Goal: Transaction & Acquisition: Download file/media

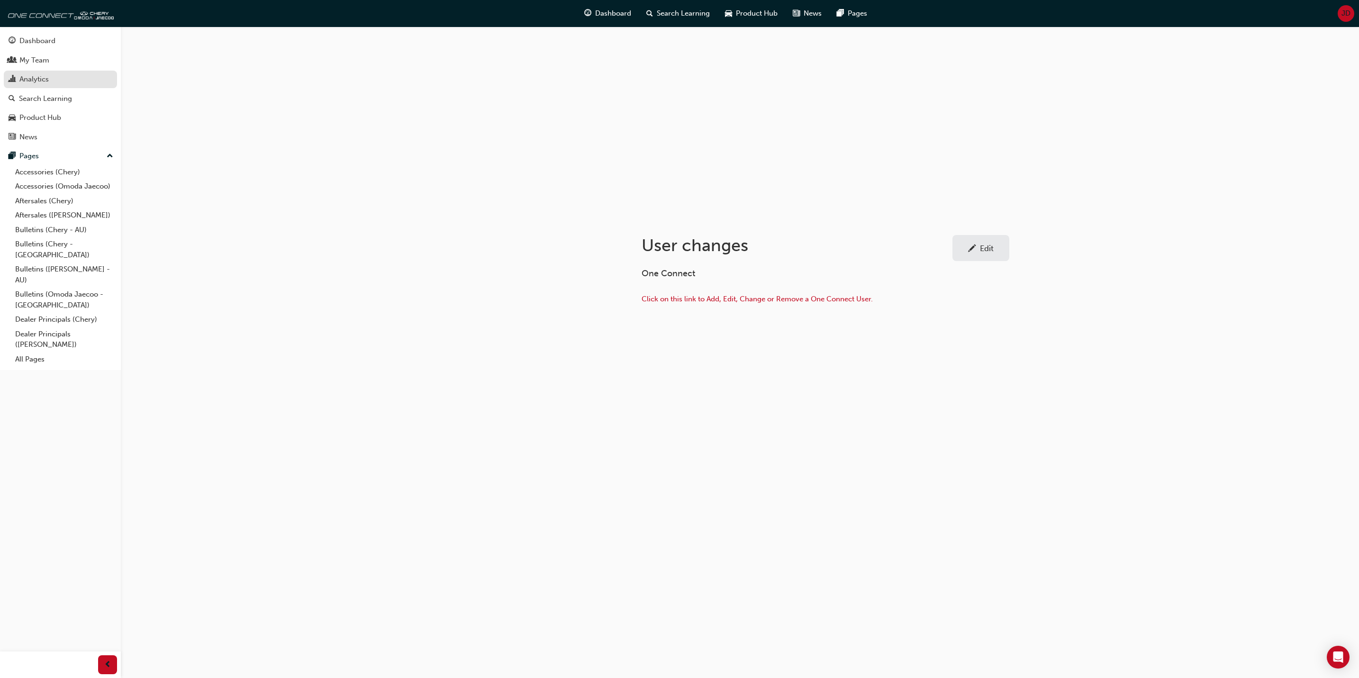
click at [45, 80] on div "Analytics" at bounding box center [33, 79] width 29 height 11
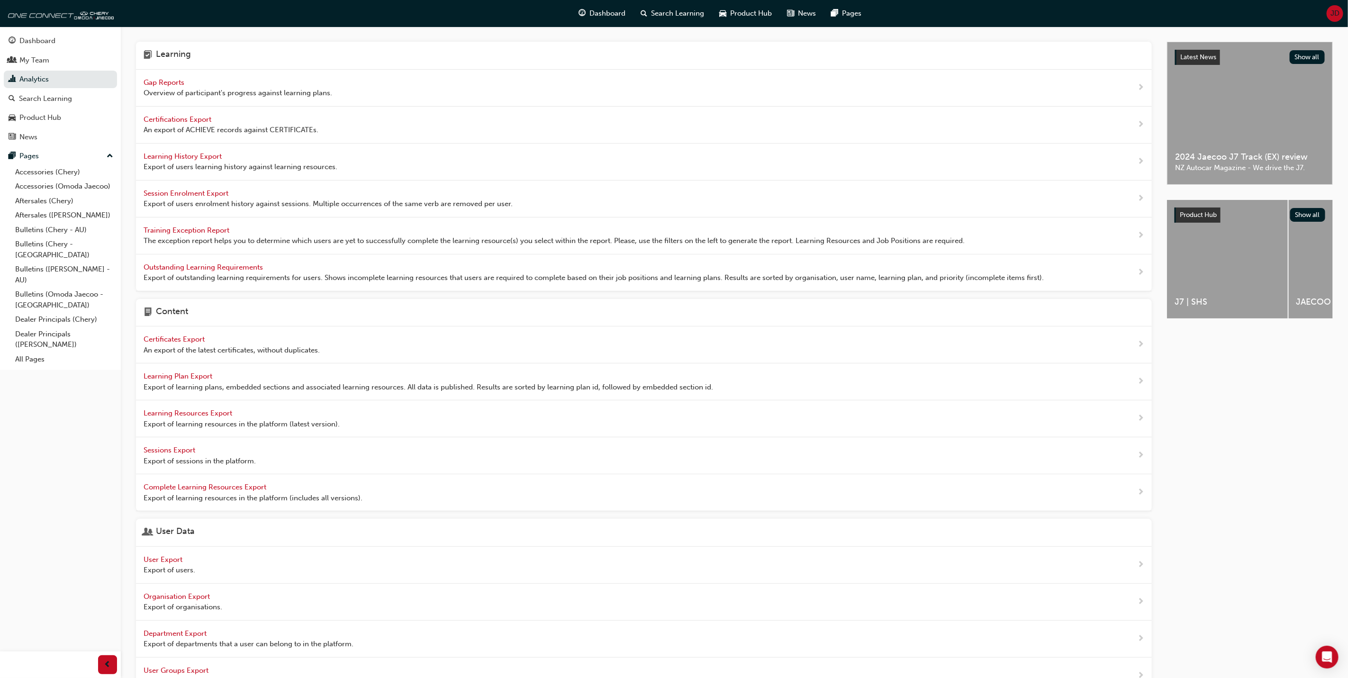
click at [182, 229] on span "Training Exception Report" at bounding box center [188, 230] width 88 height 9
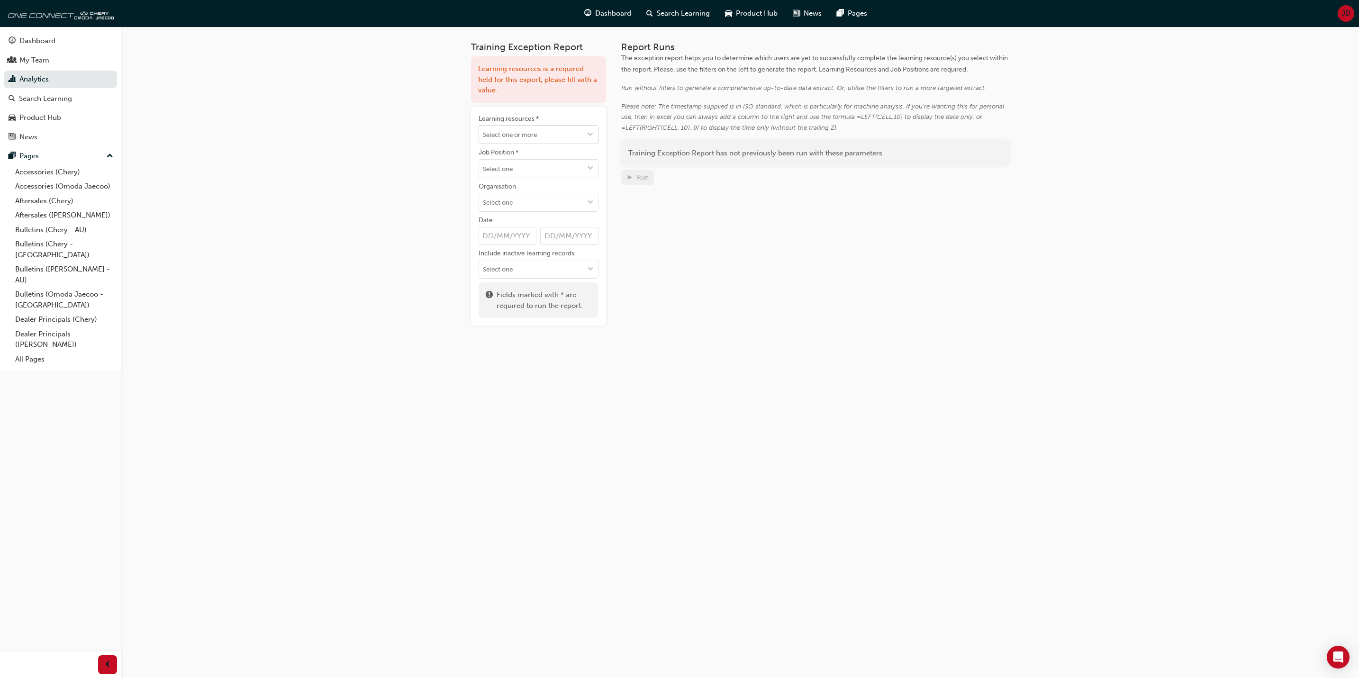
click at [588, 133] on span "down-icon" at bounding box center [590, 135] width 7 height 8
click at [546, 155] on li "No results, type at least 1 character of title or code" at bounding box center [539, 158] width 120 height 28
click at [371, 161] on div "Training Exception Report Learning resources is a required field for this expor…" at bounding box center [679, 339] width 1359 height 678
click at [592, 132] on span "down-icon" at bounding box center [590, 135] width 7 height 8
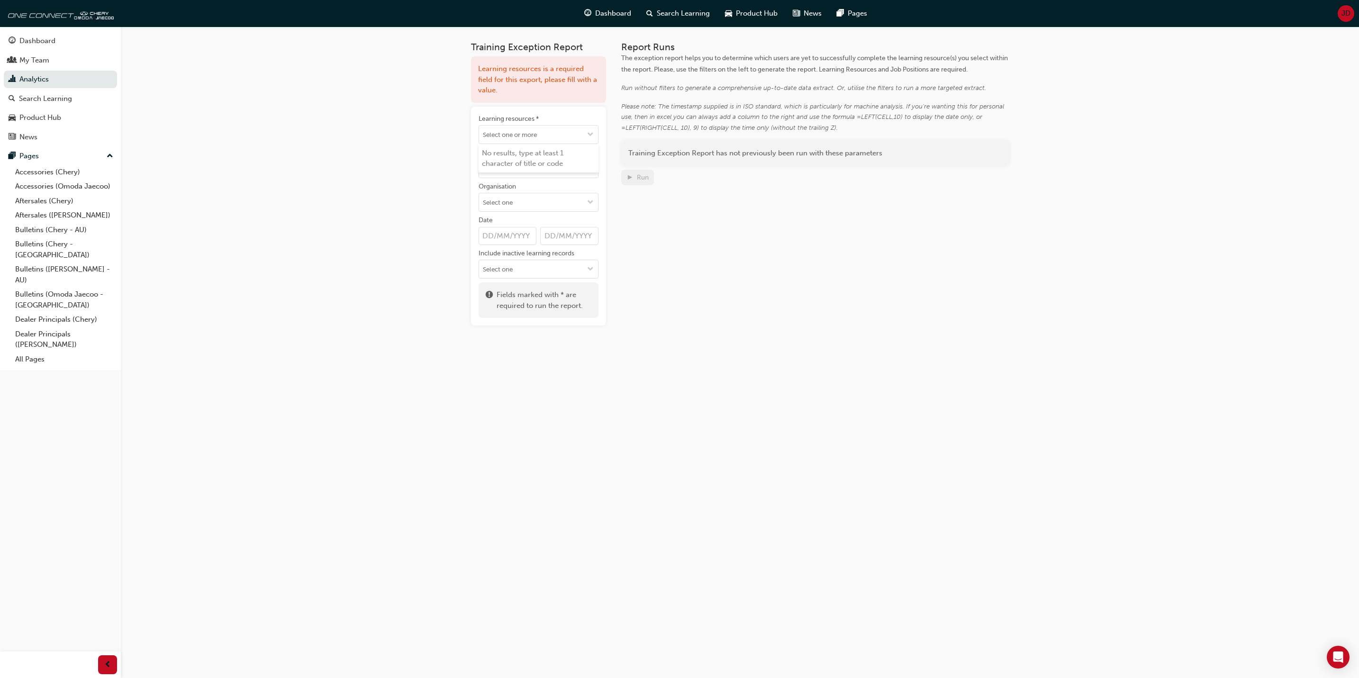
click at [297, 138] on div "Training Exception Report Learning resources is a required field for this expor…" at bounding box center [679, 339] width 1359 height 678
click at [34, 78] on link "Analytics" at bounding box center [60, 80] width 113 height 18
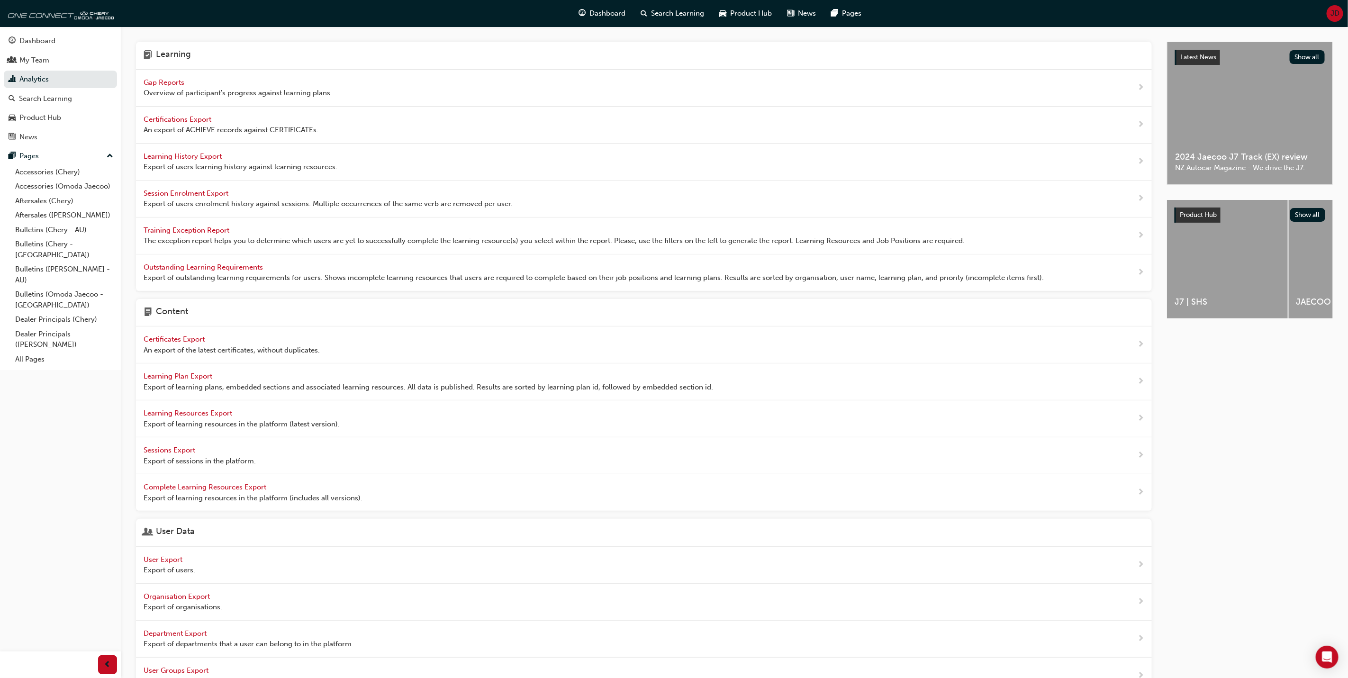
click at [168, 152] on span "Learning History Export" at bounding box center [184, 156] width 80 height 9
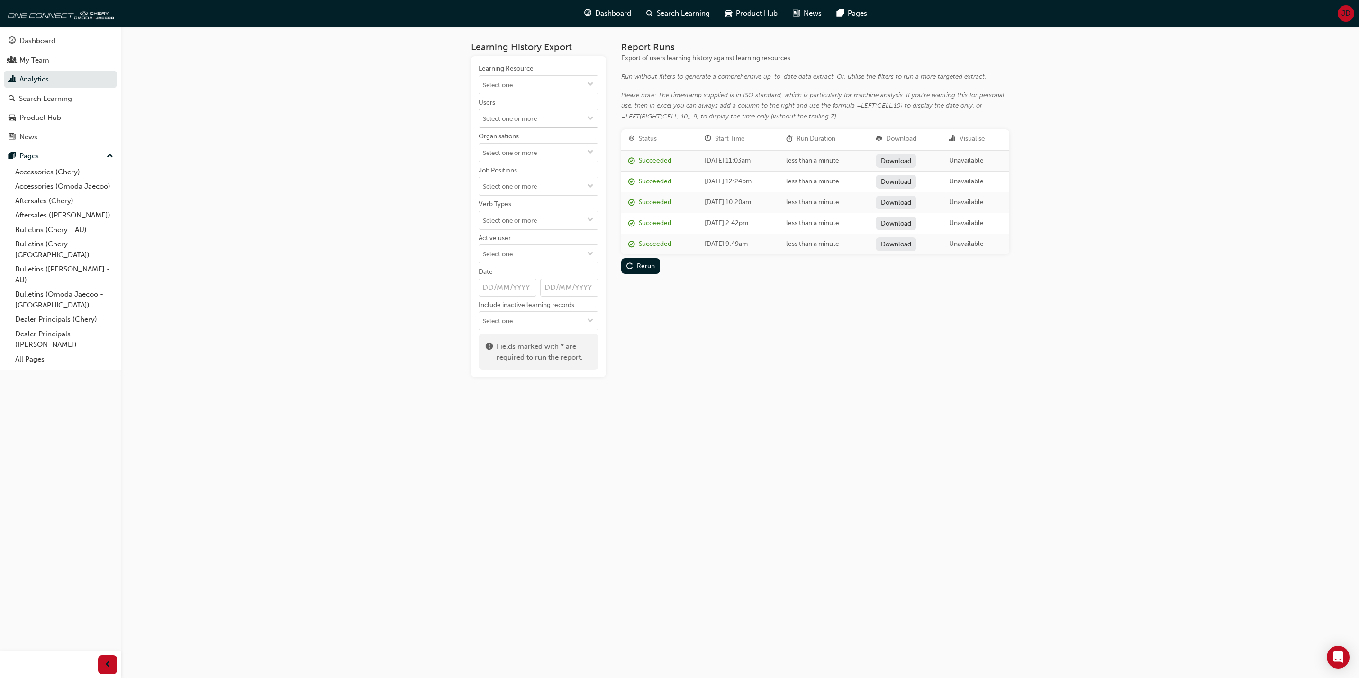
click at [511, 122] on input "Users" at bounding box center [538, 118] width 119 height 18
type input "Berlemon"
click at [524, 140] on li "[PERSON_NAME]" at bounding box center [539, 137] width 120 height 18
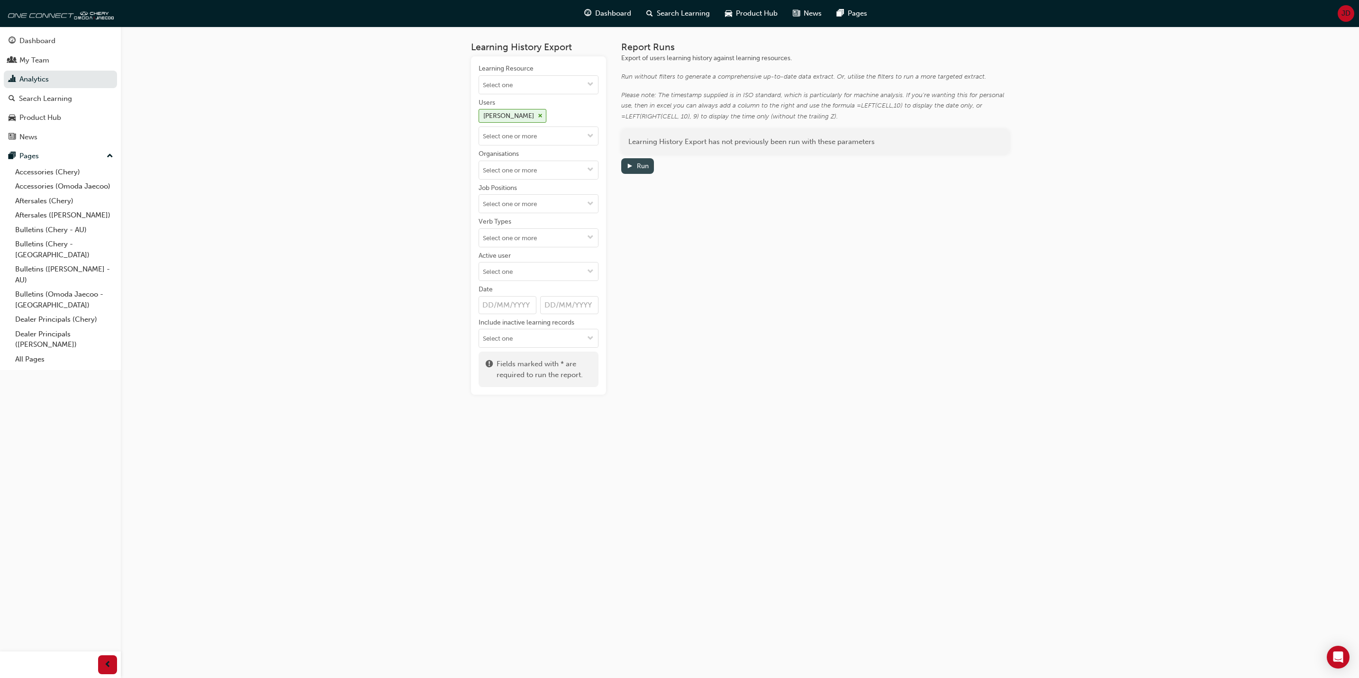
click at [641, 165] on div "Run" at bounding box center [643, 166] width 12 height 8
click at [908, 160] on link "Download" at bounding box center [895, 161] width 41 height 14
click at [515, 138] on input "Users [PERSON_NAME]" at bounding box center [538, 136] width 119 height 18
type input "Naik"
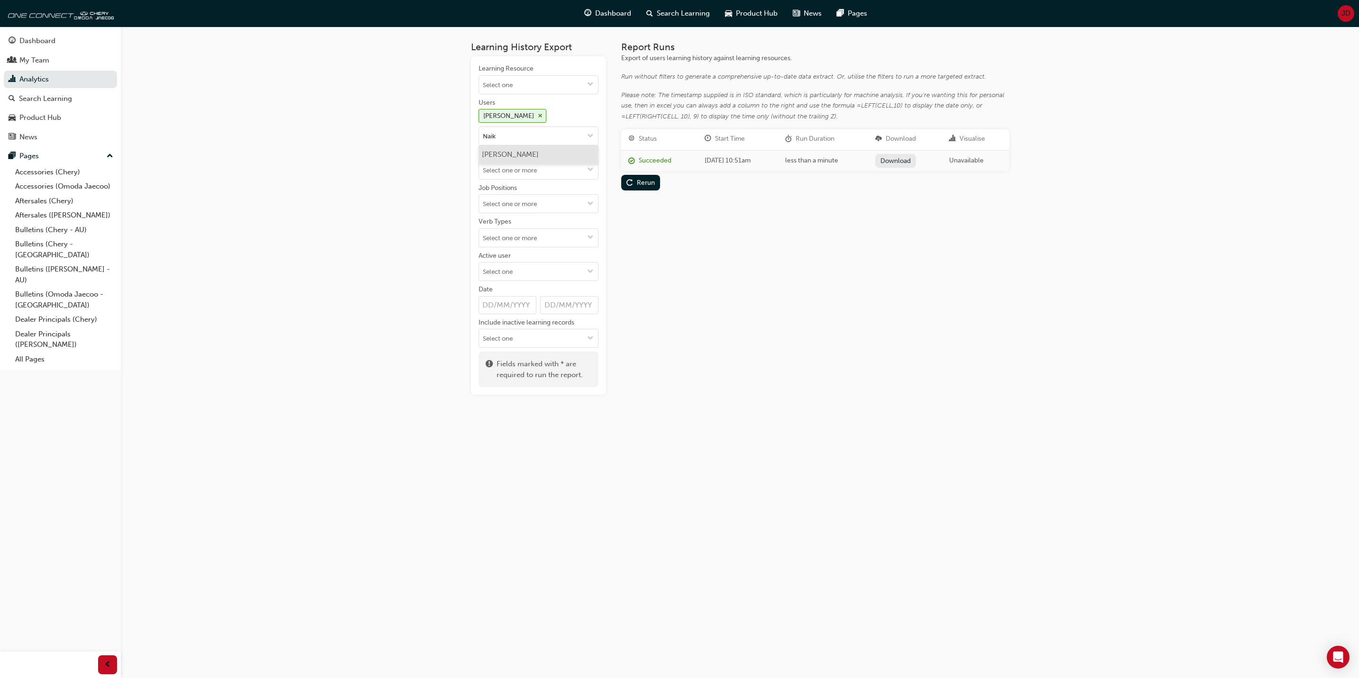
click at [519, 155] on li "[PERSON_NAME]" at bounding box center [539, 154] width 120 height 18
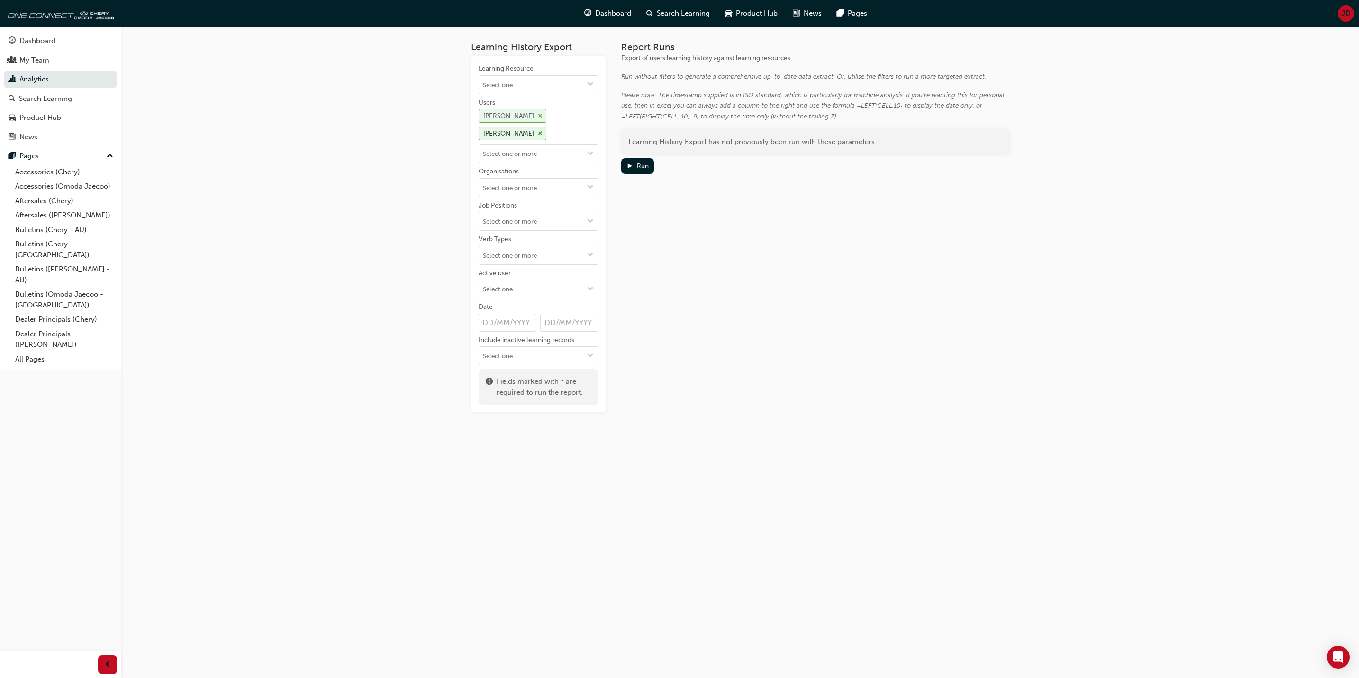
click at [538, 114] on span "cross-icon" at bounding box center [540, 116] width 5 height 6
click at [630, 163] on span "play-icon" at bounding box center [629, 167] width 7 height 8
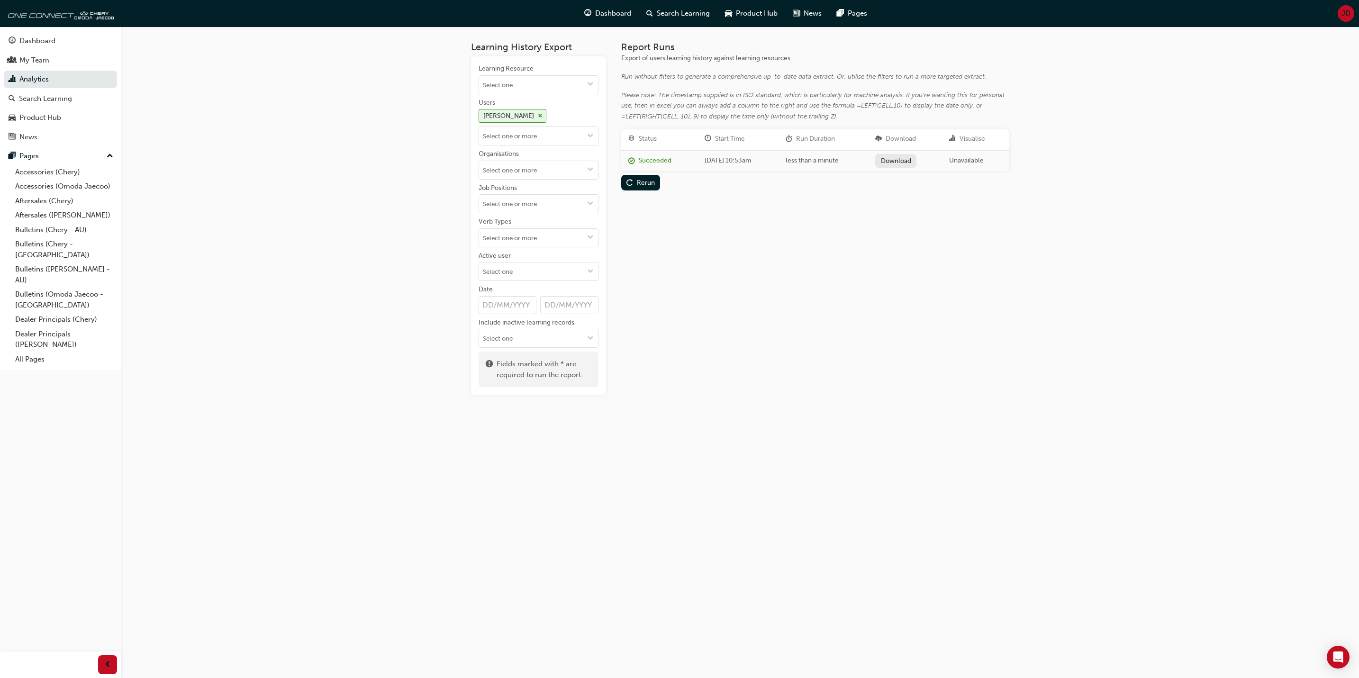
click at [908, 159] on link "Download" at bounding box center [895, 161] width 41 height 14
click at [538, 115] on span "cross-icon" at bounding box center [540, 116] width 5 height 6
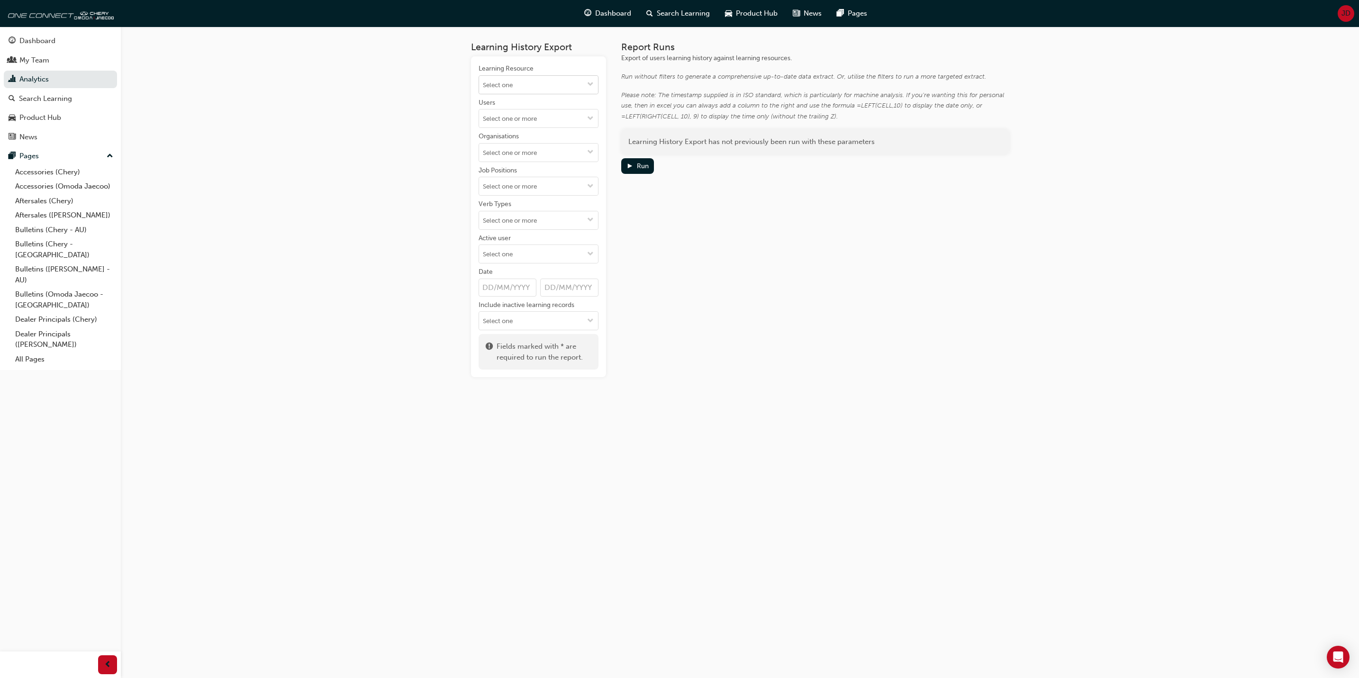
click at [591, 81] on span "down-icon" at bounding box center [590, 85] width 7 height 8
click at [731, 223] on div "Report Runs Export of users learning history against learning resources. Run wi…" at bounding box center [815, 209] width 388 height 335
click at [591, 188] on span "down-icon" at bounding box center [590, 187] width 7 height 8
click at [566, 278] on li "Chery AU Fleet Sales Consultant" at bounding box center [539, 276] width 120 height 18
click at [586, 203] on button "Job Positions Chery AU Fleet Sales Consultant" at bounding box center [590, 204] width 15 height 18
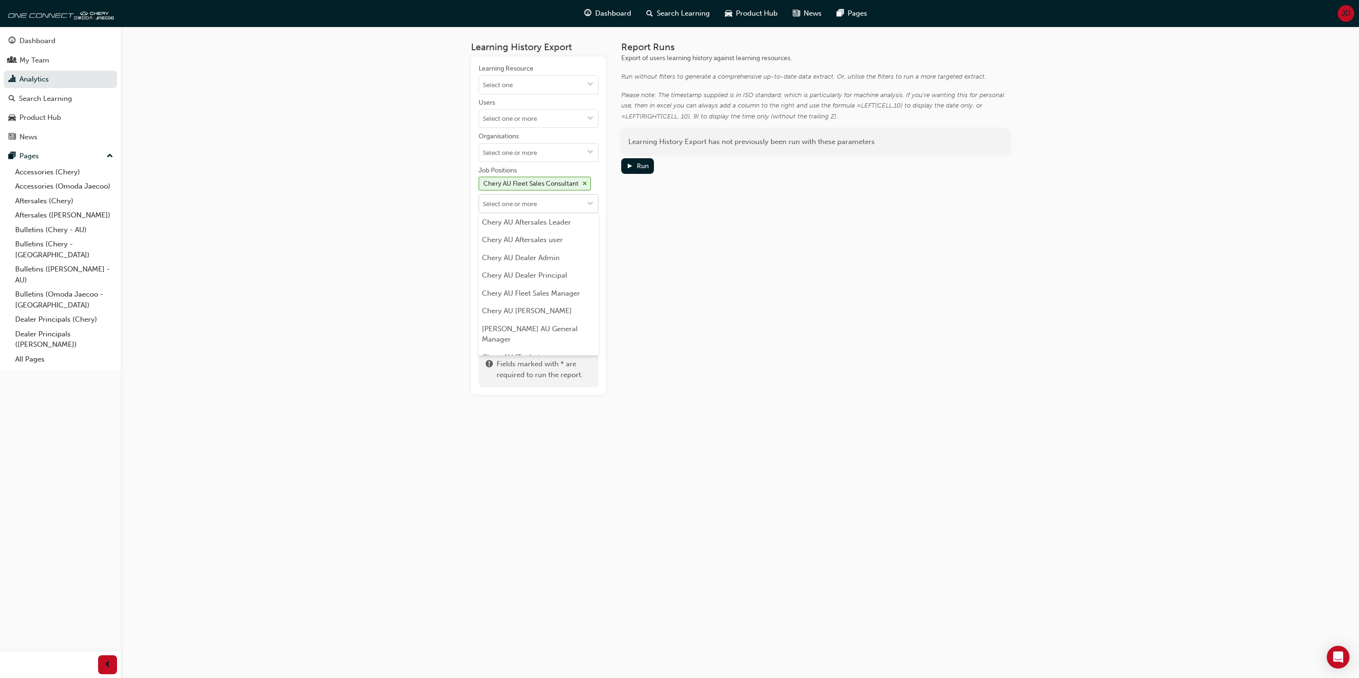
click at [592, 204] on span "down-icon" at bounding box center [590, 204] width 7 height 8
click at [566, 292] on li "Chery AU Fleet Sales Manager" at bounding box center [539, 293] width 120 height 18
click at [591, 221] on span "down-icon" at bounding box center [590, 222] width 7 height 8
click at [562, 349] on li "Chery AU Sales Manager" at bounding box center [539, 357] width 120 height 18
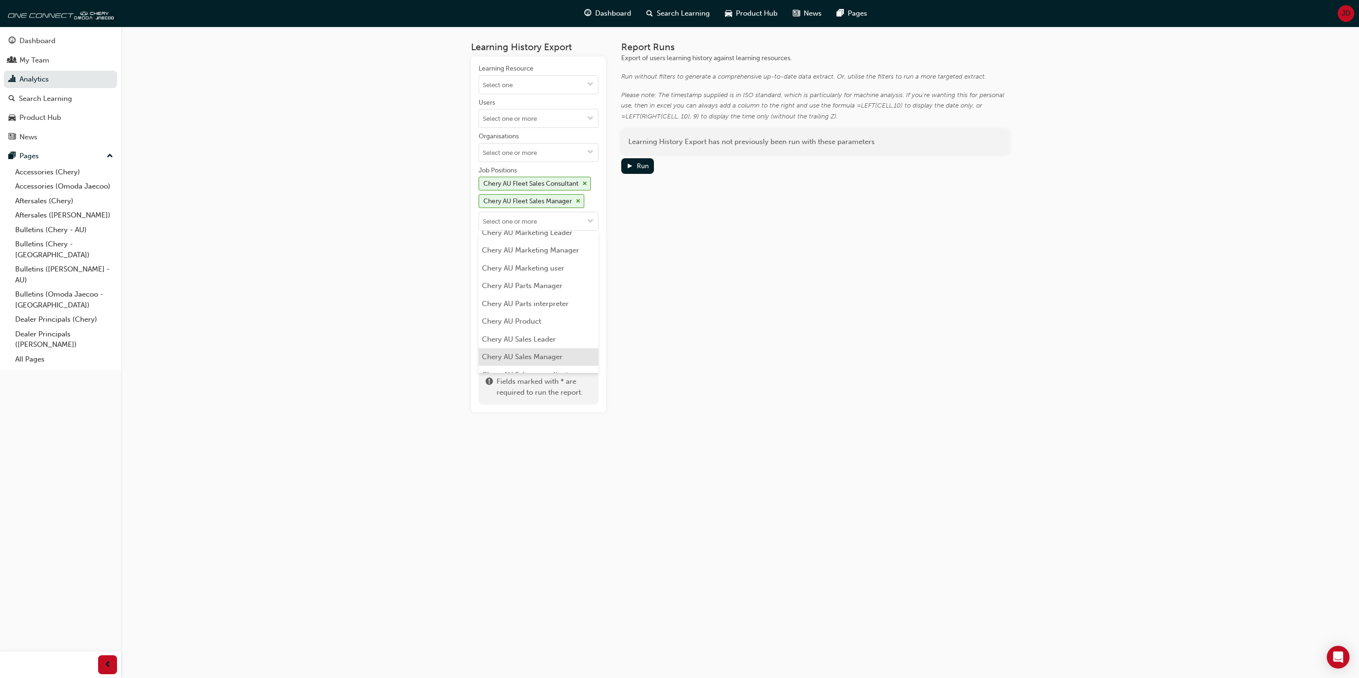
scroll to position [0, 0]
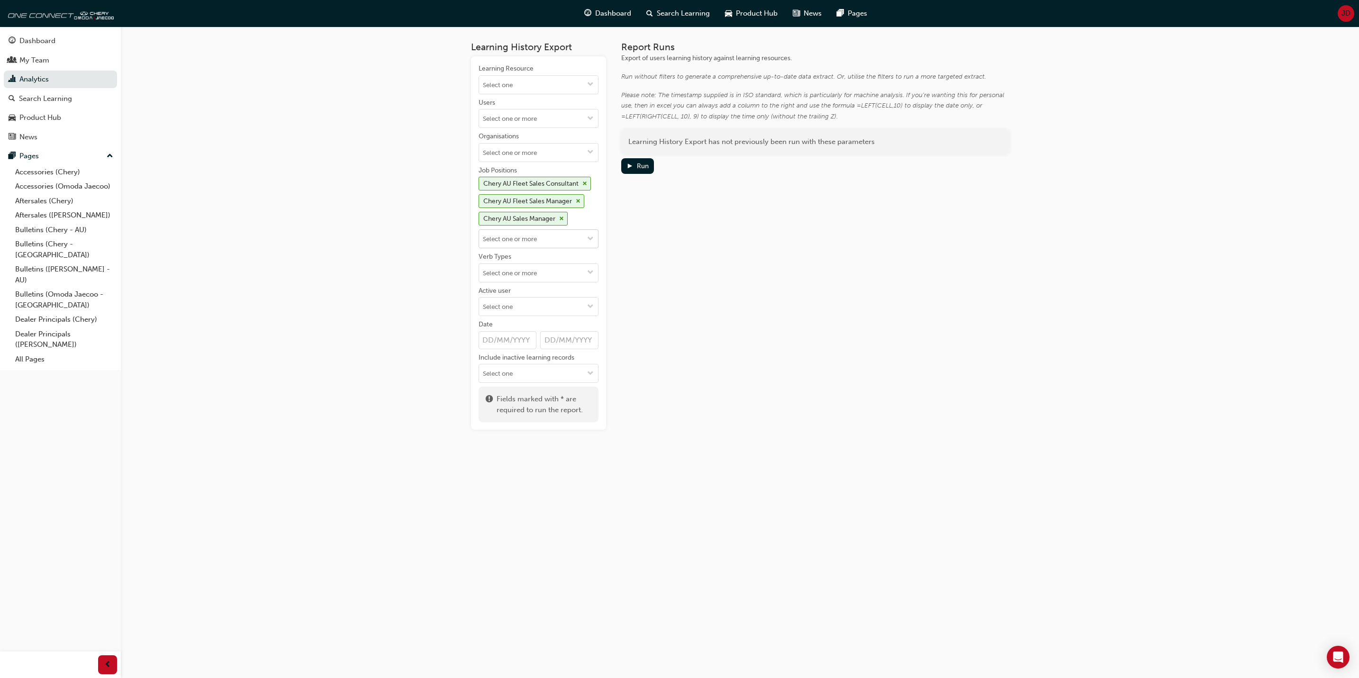
click at [589, 243] on span "down-icon" at bounding box center [590, 239] width 7 height 8
click at [546, 296] on li "Chery AU Sales consultant" at bounding box center [539, 304] width 120 height 18
click at [642, 163] on div "Run" at bounding box center [643, 166] width 12 height 8
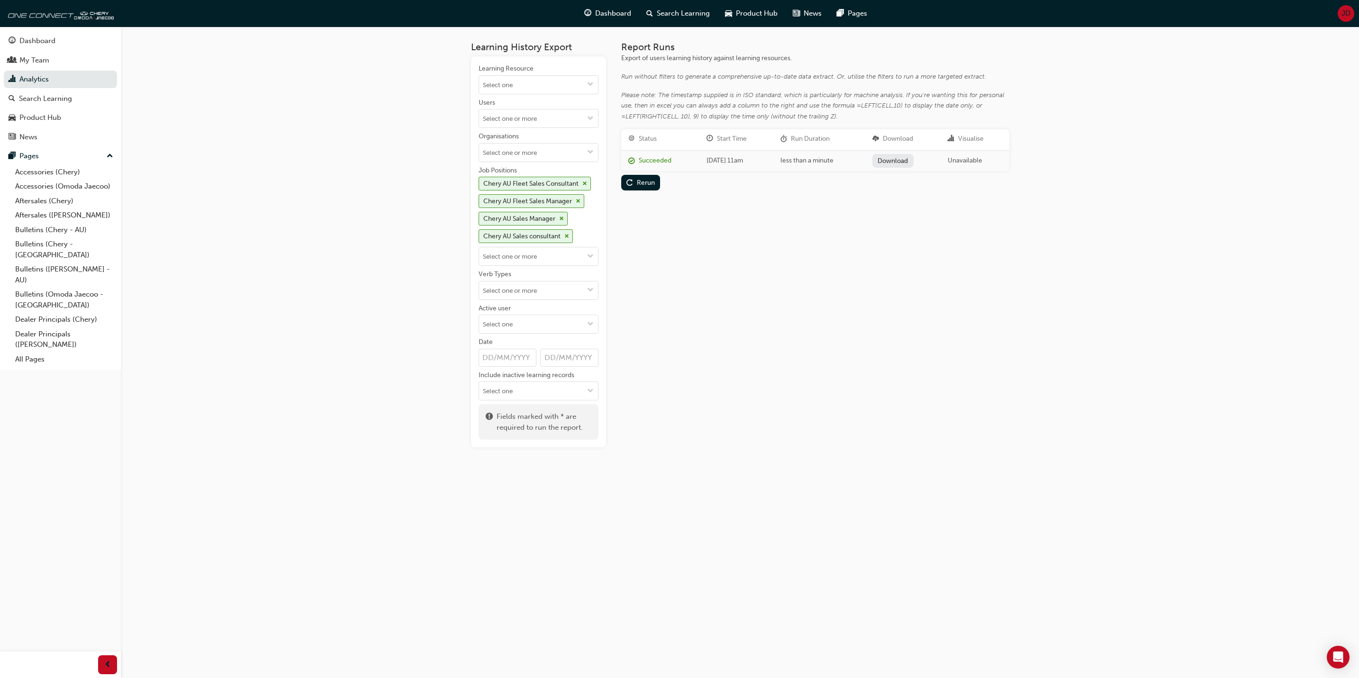
click at [902, 161] on link "Download" at bounding box center [892, 161] width 41 height 14
